Goal: Check status: Check status

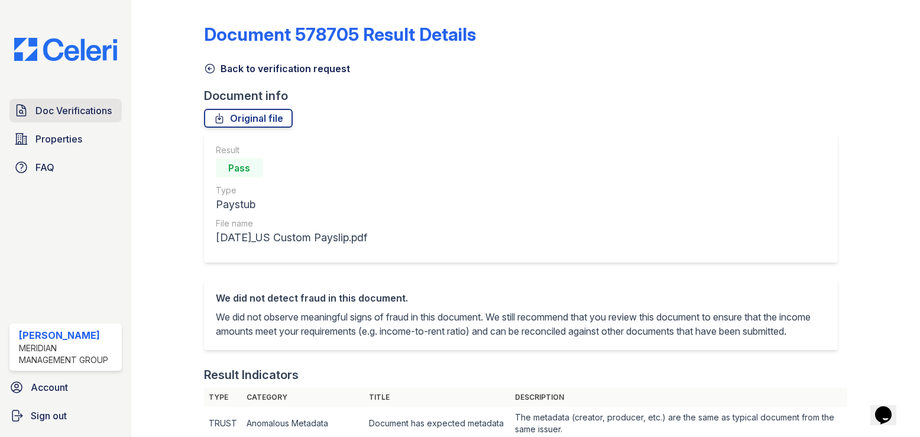
scroll to position [355, 0]
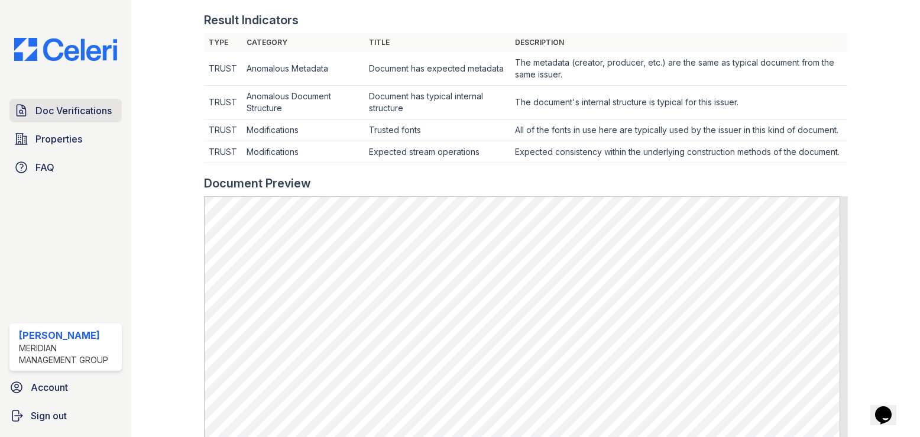
click at [53, 112] on span "Doc Verifications" at bounding box center [73, 110] width 76 height 14
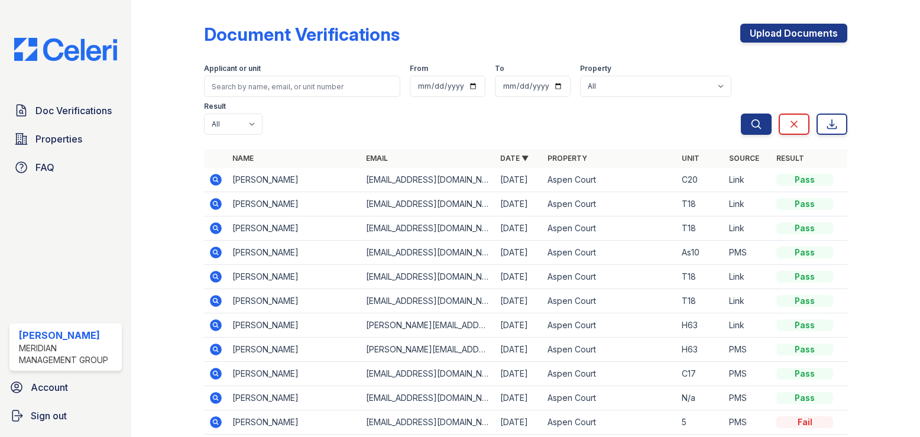
click at [216, 173] on icon at bounding box center [216, 180] width 14 height 14
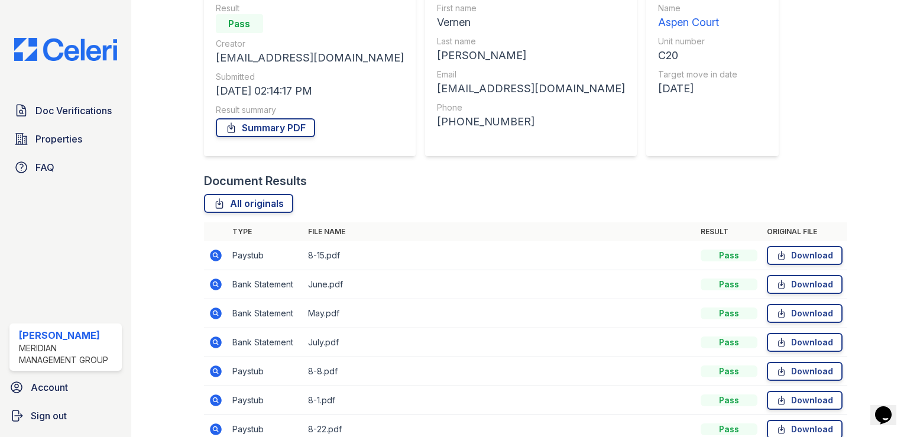
scroll to position [177, 0]
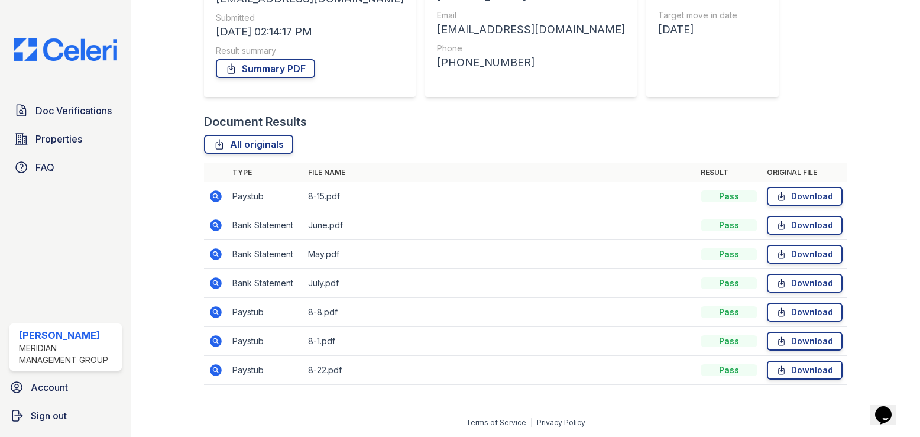
click at [212, 366] on icon at bounding box center [216, 370] width 12 height 12
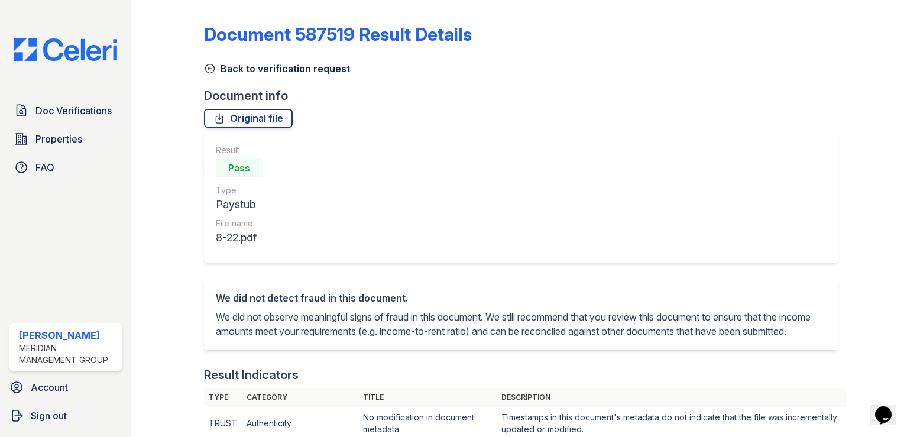
click at [209, 68] on icon at bounding box center [210, 69] width 12 height 12
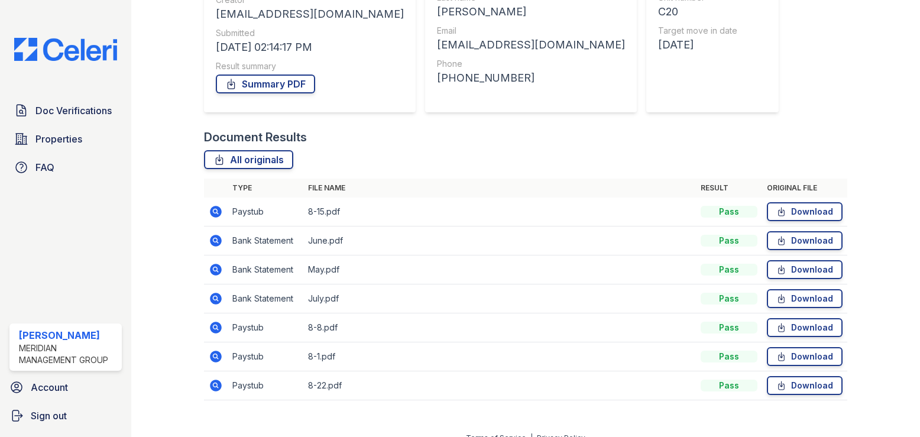
scroll to position [177, 0]
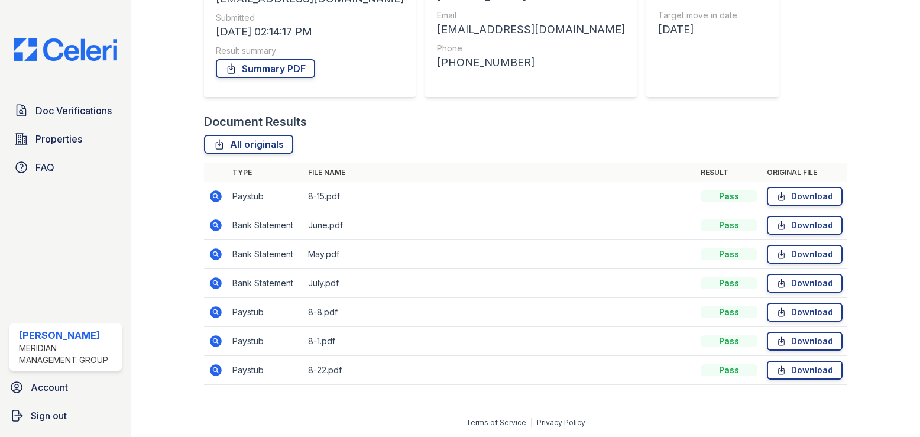
click at [215, 283] on icon at bounding box center [214, 282] width 3 height 3
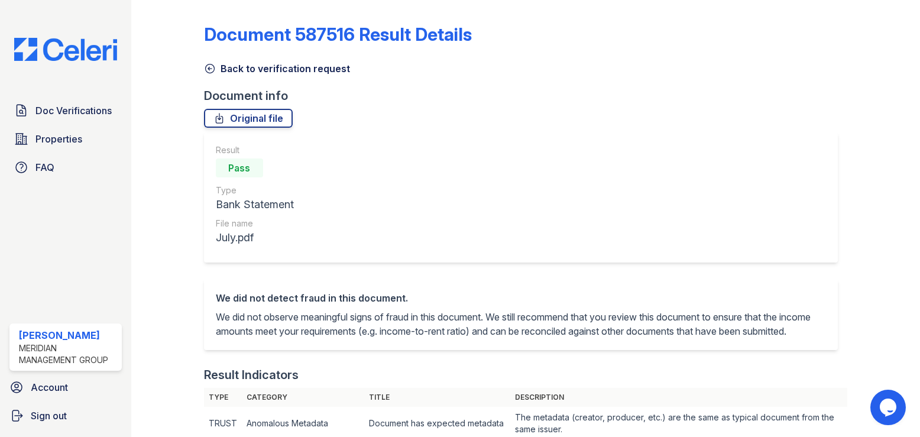
click at [209, 68] on icon at bounding box center [210, 69] width 12 height 12
